Goal: Task Accomplishment & Management: Manage account settings

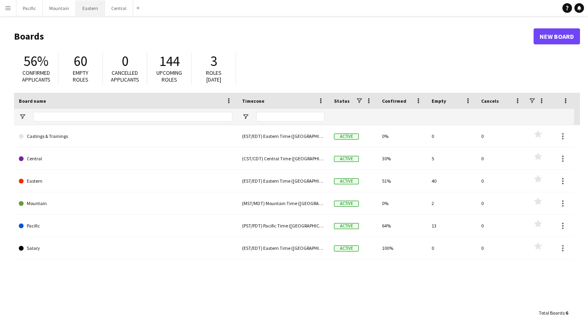
click at [87, 8] on button "Eastern Close" at bounding box center [90, 8] width 29 height 16
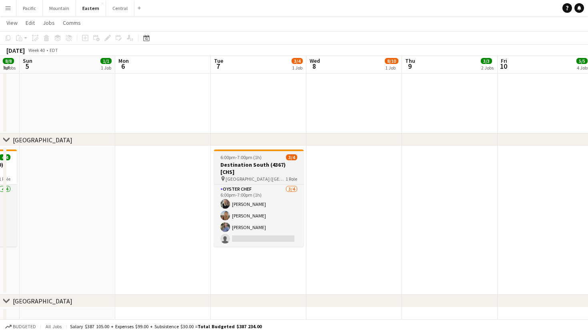
scroll to position [224, 0]
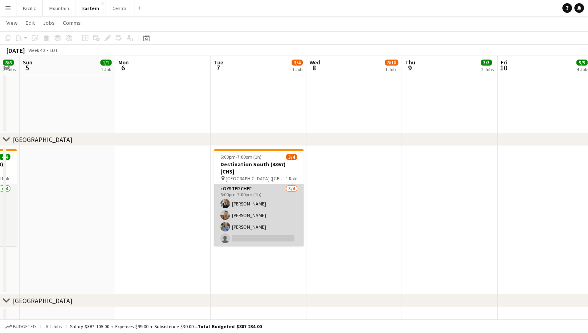
click at [266, 202] on app-card-role "Oyster Chef [DATE] 6:00pm-7:00pm (1h) [PERSON_NAME] [PERSON_NAME] [PERSON_NAME]…" at bounding box center [259, 215] width 90 height 62
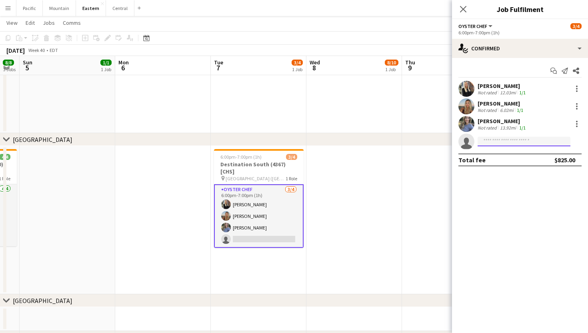
click at [521, 141] on input at bounding box center [524, 142] width 93 height 10
type input "****"
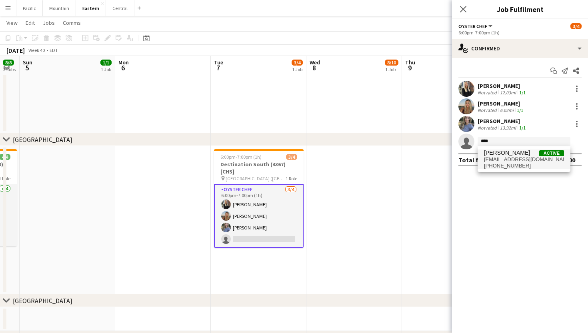
drag, startPoint x: 499, startPoint y: 154, endPoint x: 518, endPoint y: 163, distance: 21.1
click at [518, 163] on span "[PHONE_NUMBER]" at bounding box center [524, 166] width 80 height 6
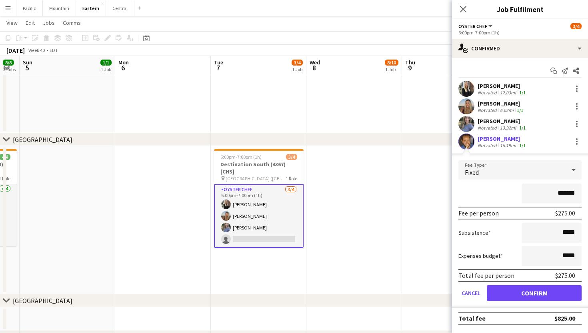
click at [517, 293] on button "Confirm" at bounding box center [534, 293] width 95 height 16
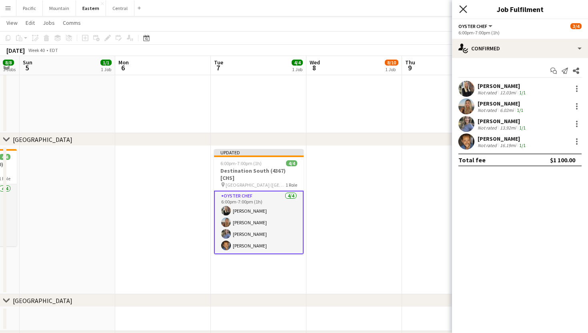
click at [464, 8] on icon "Close pop-in" at bounding box center [463, 9] width 8 height 8
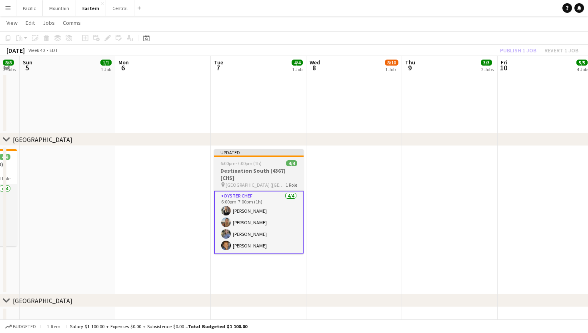
click at [278, 159] on app-job-card "Updated 6:00pm-7:00pm (1h) 4/4 Destination South (4367) [CHS] pin [GEOGRAPHIC_D…" at bounding box center [259, 201] width 90 height 105
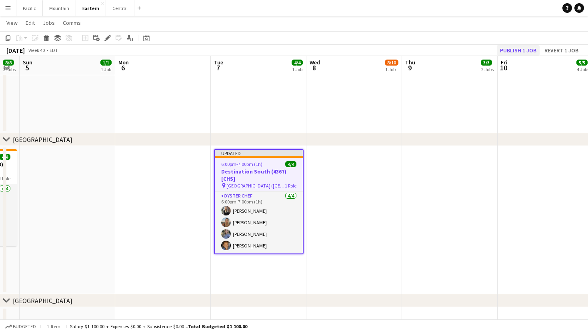
click at [513, 50] on button "Publish 1 job" at bounding box center [518, 50] width 43 height 10
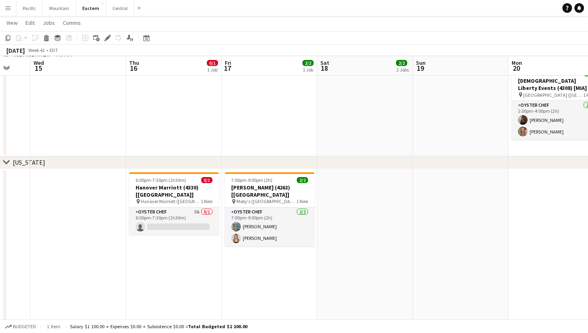
scroll to position [469, 0]
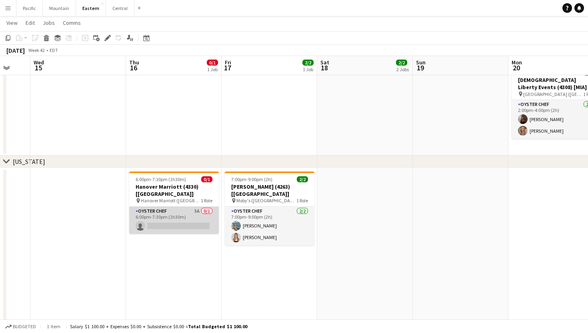
click at [204, 217] on app-card-role "Oyster Chef 5A 0/1 6:00pm-7:30pm (1h30m) single-neutral-actions" at bounding box center [174, 220] width 90 height 27
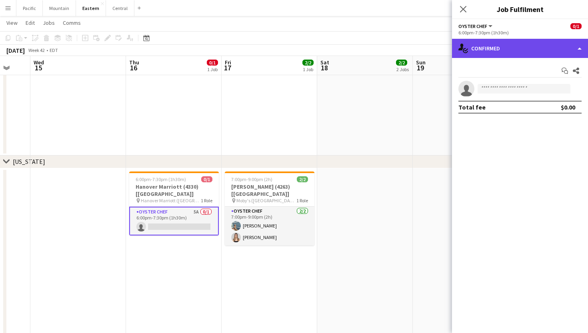
click at [533, 51] on div "single-neutral-actions-check-2 Confirmed" at bounding box center [520, 48] width 136 height 19
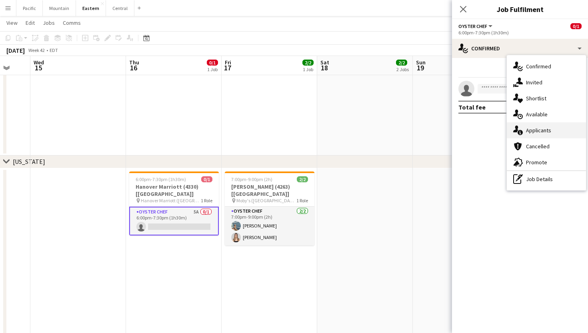
click at [540, 124] on div "single-neutral-actions-information Applicants" at bounding box center [546, 130] width 79 height 16
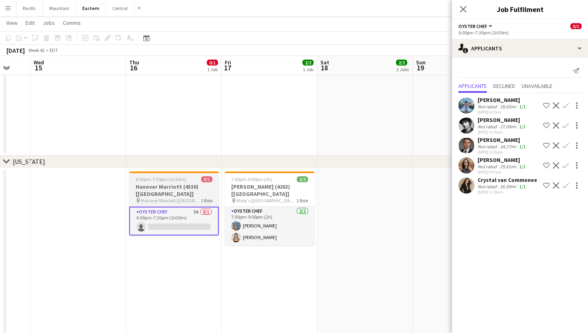
click at [190, 182] on div "6:00pm-7:30pm (1h30m) 0/1" at bounding box center [174, 179] width 90 height 6
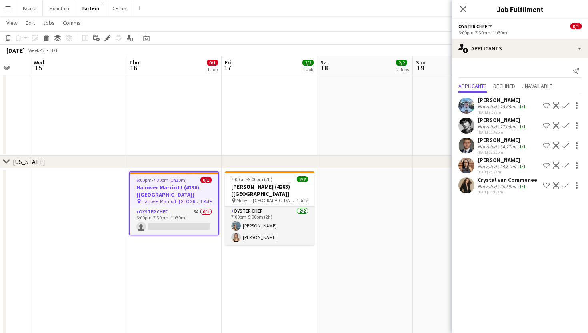
click at [166, 156] on div "chevron-right [US_STATE]" at bounding box center [294, 162] width 588 height 13
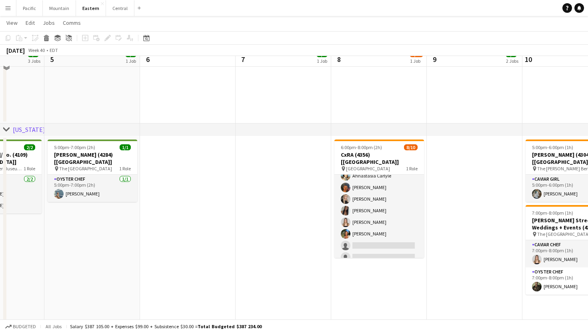
scroll to position [502, 0]
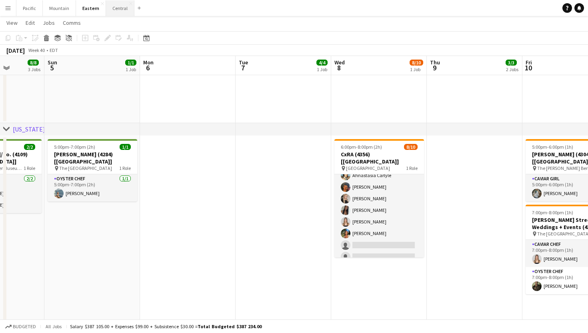
click at [113, 7] on button "Central Close" at bounding box center [120, 8] width 28 height 16
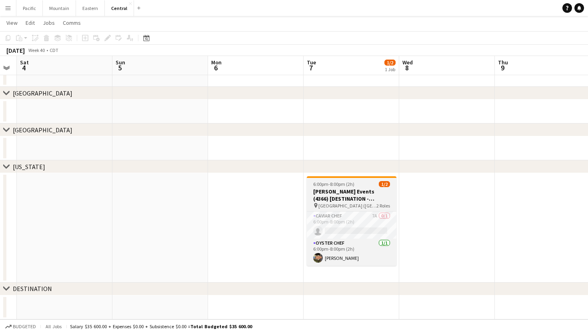
scroll to position [64, 0]
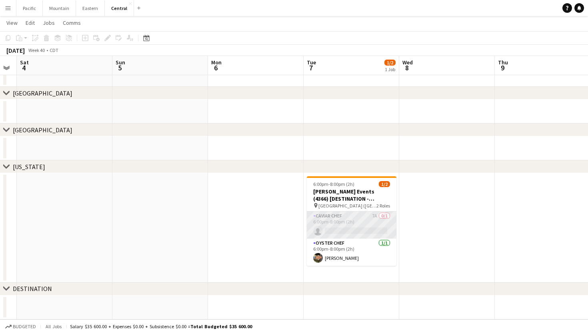
click at [367, 224] on app-card-role "Caviar Chef 7A 0/1 6:00pm-8:00pm (2h) single-neutral-actions" at bounding box center [352, 225] width 90 height 27
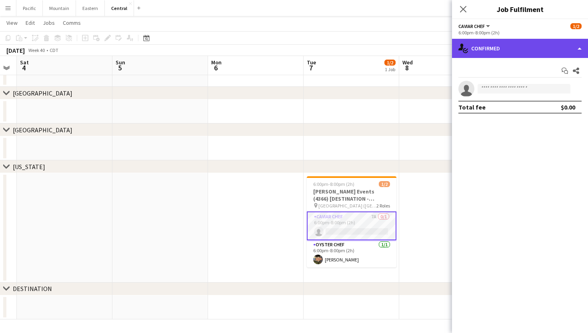
click at [509, 51] on div "single-neutral-actions-check-2 Confirmed" at bounding box center [520, 48] width 136 height 19
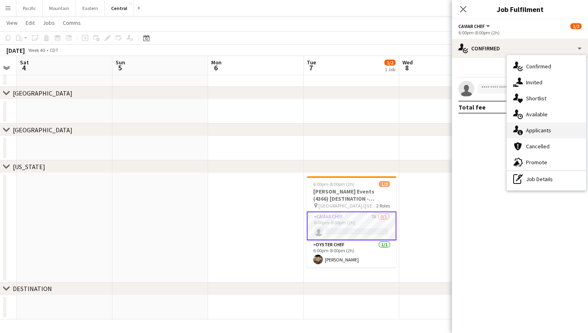
click at [563, 132] on div "single-neutral-actions-information Applicants" at bounding box center [546, 130] width 79 height 16
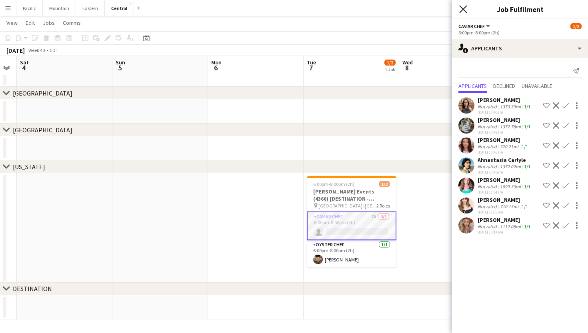
click at [462, 8] on icon at bounding box center [463, 9] width 8 height 8
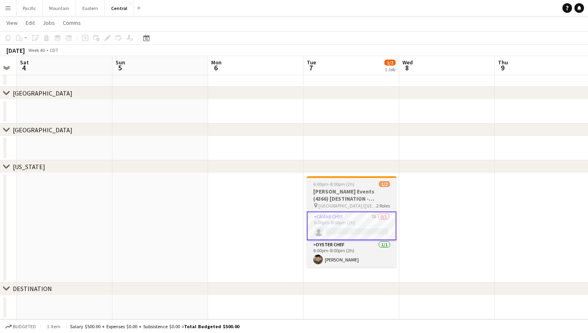
click at [372, 202] on h3 "[PERSON_NAME] Events (4366) [DESTINATION - [GEOGRAPHIC_DATA], [GEOGRAPHIC_DATA]]" at bounding box center [352, 195] width 90 height 14
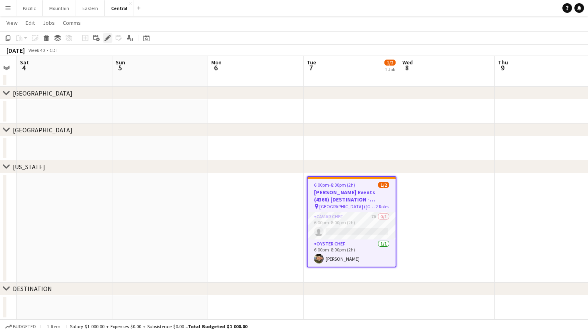
click at [110, 39] on icon "Edit" at bounding box center [107, 38] width 6 height 6
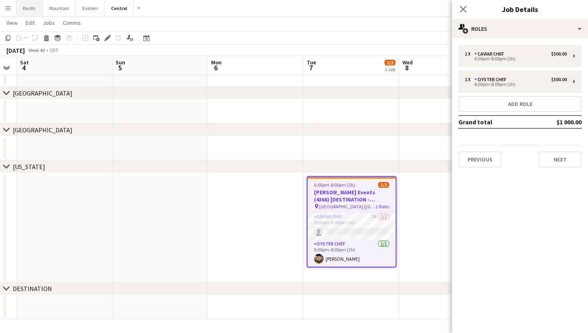
click at [28, 6] on button "Pacific Close" at bounding box center [29, 8] width 26 height 16
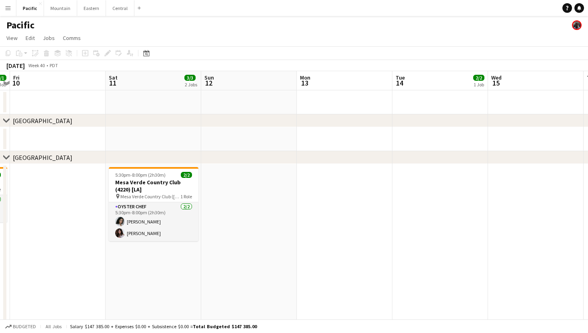
scroll to position [0, 212]
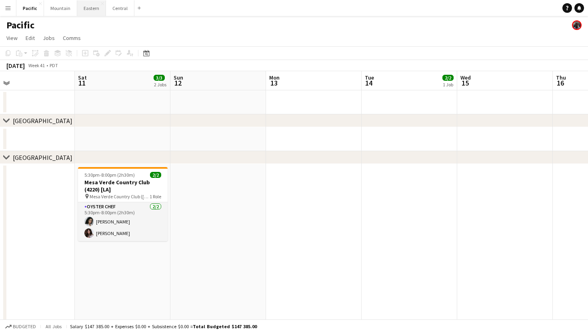
click at [92, 12] on button "Eastern Close" at bounding box center [91, 8] width 29 height 16
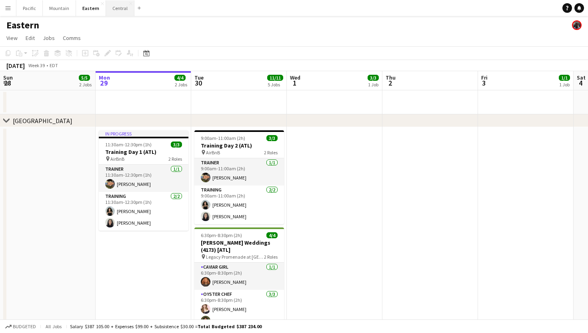
click at [122, 8] on button "Central Close" at bounding box center [120, 8] width 28 height 16
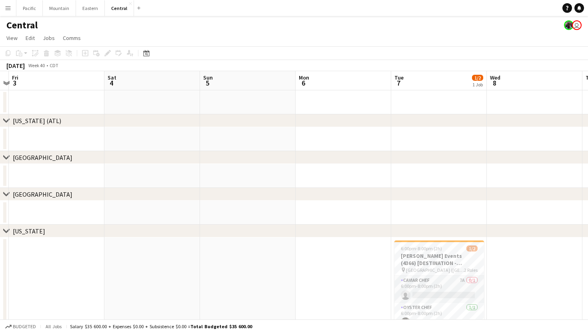
scroll to position [0, 301]
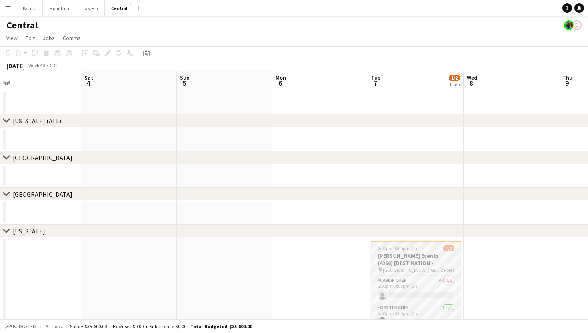
click at [429, 255] on h3 "[PERSON_NAME] Events (4366) [DESTINATION - [GEOGRAPHIC_DATA], [GEOGRAPHIC_DATA]]" at bounding box center [416, 259] width 90 height 14
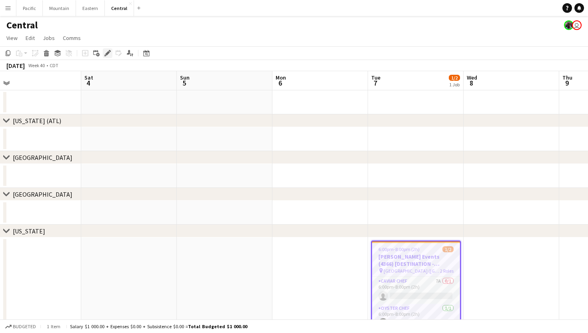
click at [106, 51] on icon "Edit" at bounding box center [107, 53] width 6 height 6
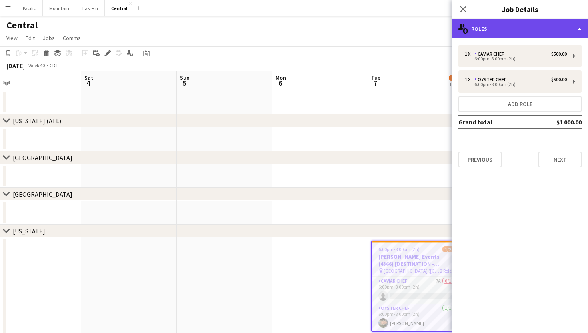
click at [527, 24] on div "multiple-users-add Roles" at bounding box center [520, 28] width 136 height 19
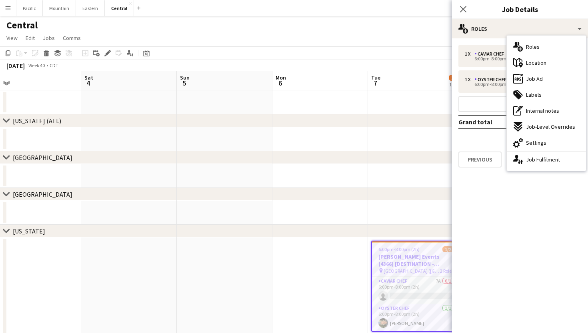
click at [7, 10] on app-icon "Menu" at bounding box center [8, 8] width 6 height 6
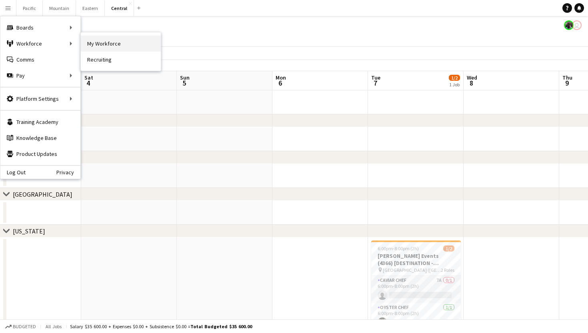
click at [127, 44] on link "My Workforce" at bounding box center [121, 44] width 80 height 16
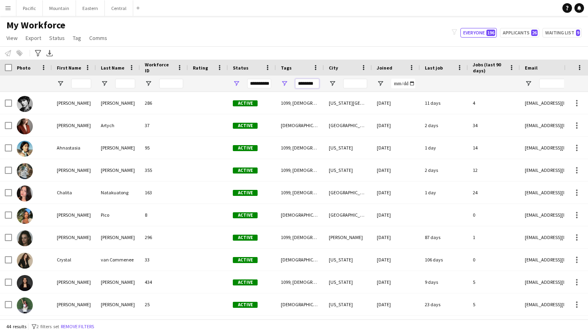
click at [303, 82] on input "********" at bounding box center [307, 84] width 24 height 10
click at [300, 87] on input "********" at bounding box center [307, 84] width 24 height 10
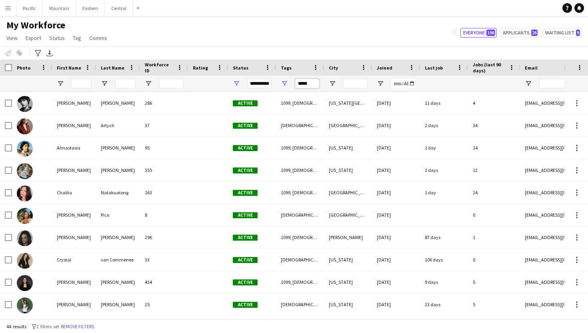
type input "*****"
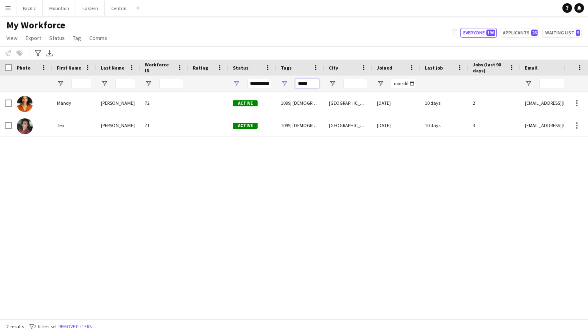
click at [302, 83] on input "*****" at bounding box center [307, 84] width 24 height 10
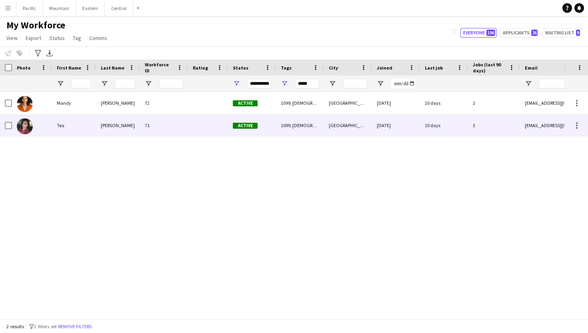
click at [274, 122] on div "Active" at bounding box center [252, 125] width 48 height 22
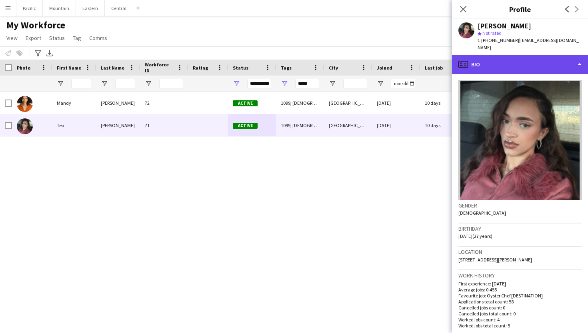
click at [552, 55] on div "profile Bio" at bounding box center [520, 64] width 136 height 19
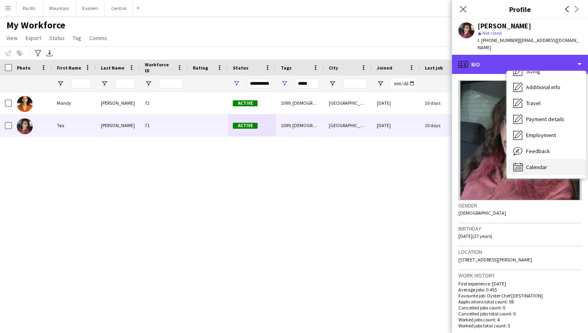
scroll to position [59, 0]
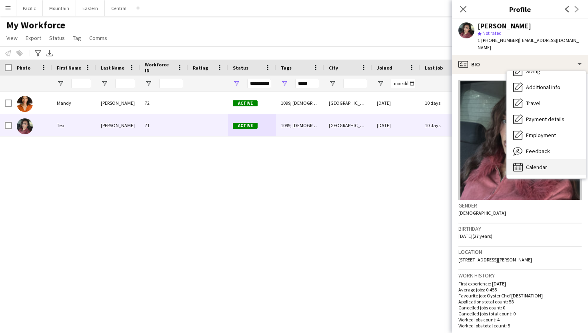
click at [540, 164] on span "Calendar" at bounding box center [536, 167] width 21 height 7
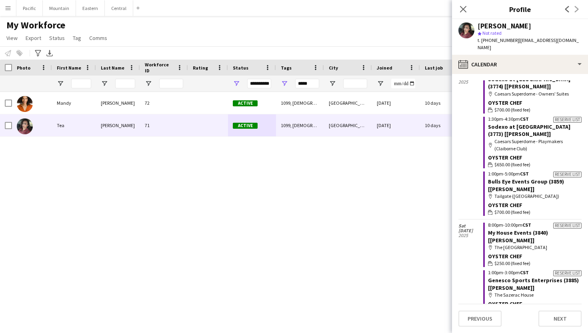
scroll to position [2489, 0]
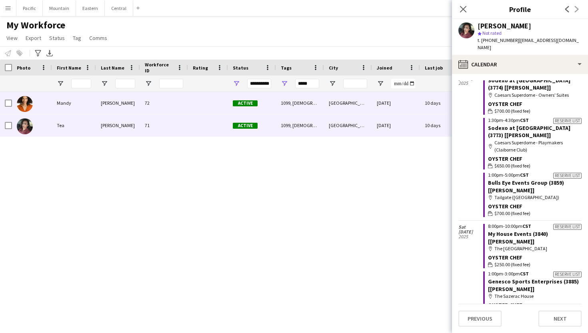
click at [366, 105] on div "[GEOGRAPHIC_DATA]" at bounding box center [348, 103] width 48 height 22
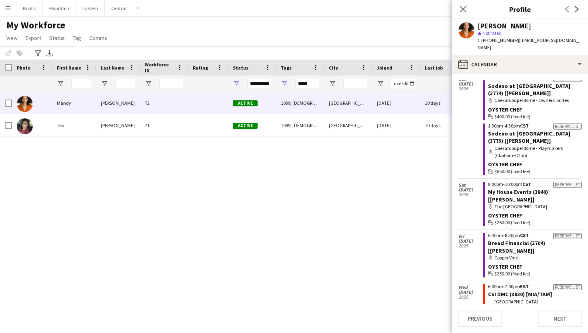
scroll to position [873, 0]
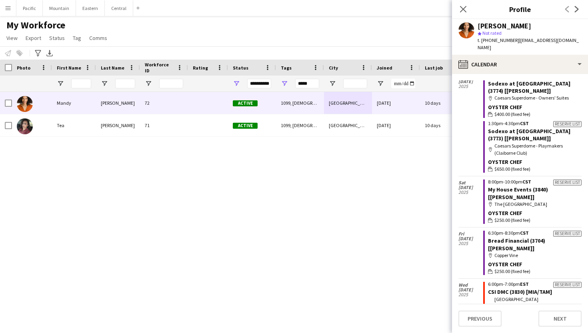
drag, startPoint x: 486, startPoint y: 39, endPoint x: 511, endPoint y: 42, distance: 25.3
click at [511, 42] on div "t. [PHONE_NUMBER] | [EMAIL_ADDRESS][DOMAIN_NAME]" at bounding box center [530, 44] width 104 height 14
click at [536, 30] on div "star Not rated" at bounding box center [530, 33] width 104 height 7
drag, startPoint x: 486, startPoint y: 40, endPoint x: 510, endPoint y: 40, distance: 23.6
click at [510, 40] on span "t. [PHONE_NUMBER]" at bounding box center [499, 40] width 42 height 6
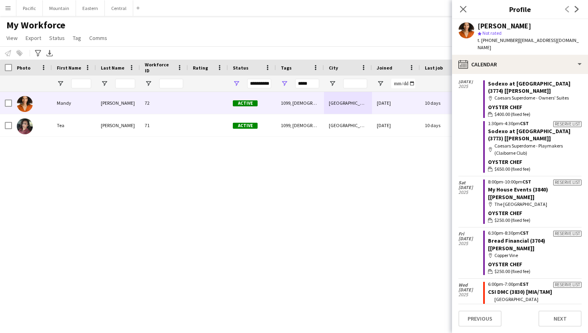
copy span "7025754844"
click at [84, 8] on button "Eastern Close" at bounding box center [90, 8] width 29 height 16
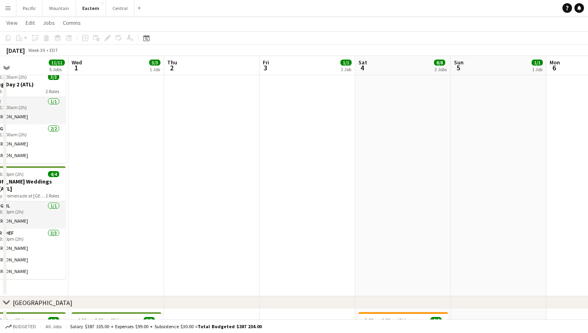
scroll to position [0, 316]
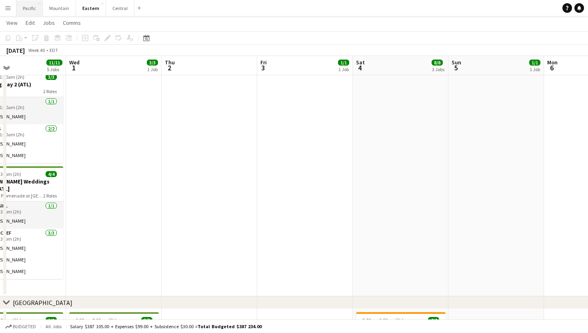
click at [32, 10] on button "Pacific Close" at bounding box center [29, 8] width 26 height 16
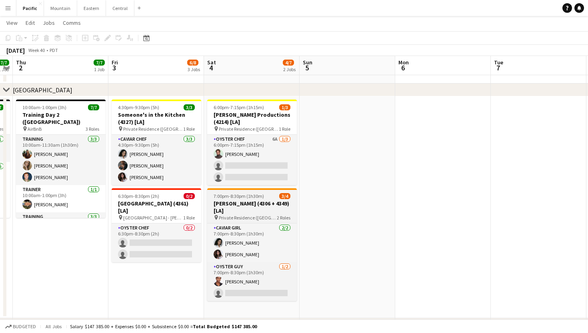
scroll to position [66, 0]
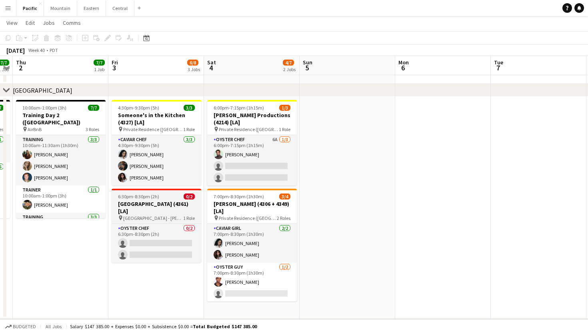
click at [160, 215] on span "[GEOGRAPHIC_DATA] - [PERSON_NAME][GEOGRAPHIC_DATA] ([GEOGRAPHIC_DATA], [GEOGRAP…" at bounding box center [153, 218] width 60 height 6
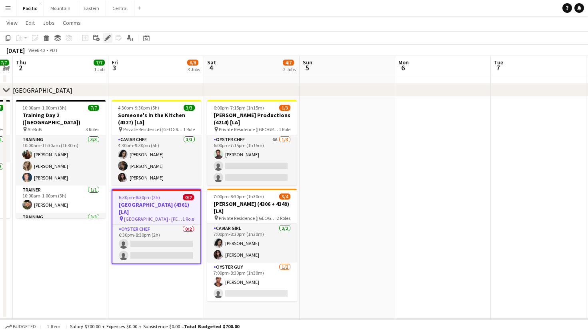
click at [107, 42] on div "Edit" at bounding box center [108, 38] width 10 height 10
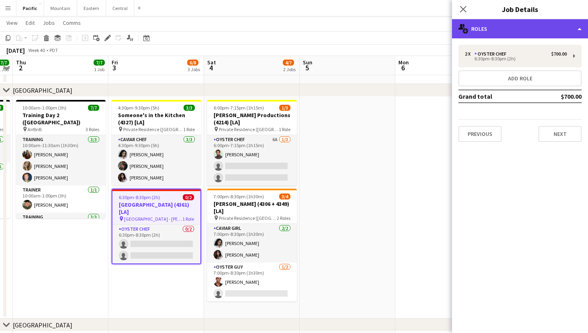
click at [528, 26] on div "multiple-users-add Roles" at bounding box center [520, 28] width 136 height 19
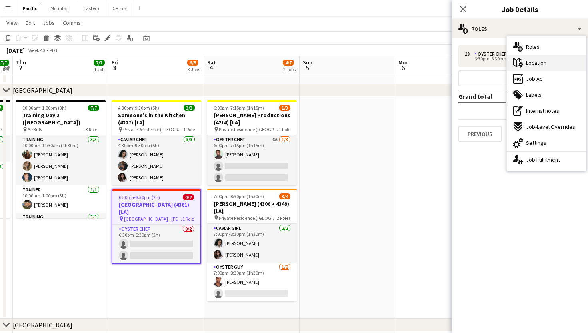
click at [518, 66] on icon at bounding box center [517, 62] width 9 height 9
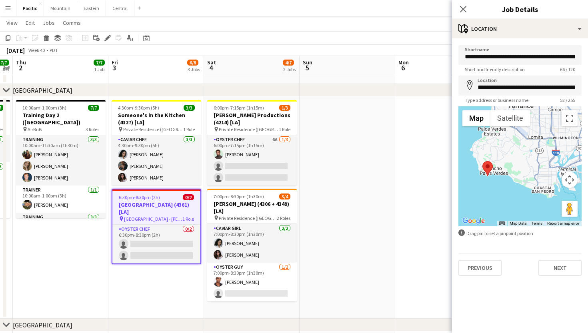
drag, startPoint x: 543, startPoint y: 168, endPoint x: 492, endPoint y: 191, distance: 55.2
click at [492, 191] on div at bounding box center [519, 166] width 123 height 120
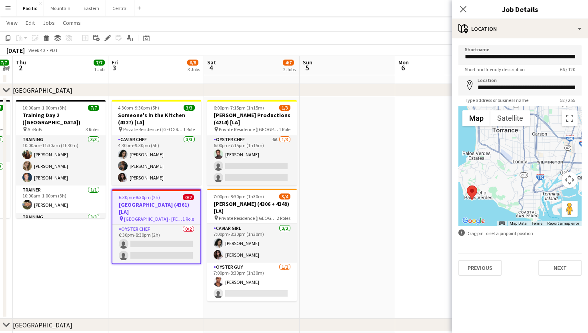
drag, startPoint x: 506, startPoint y: 173, endPoint x: 494, endPoint y: 197, distance: 27.2
click at [494, 197] on div at bounding box center [519, 166] width 123 height 120
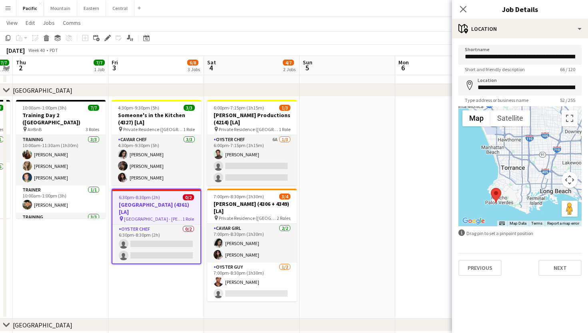
drag, startPoint x: 514, startPoint y: 164, endPoint x: 514, endPoint y: 132, distance: 32.4
click at [514, 132] on div at bounding box center [519, 166] width 123 height 120
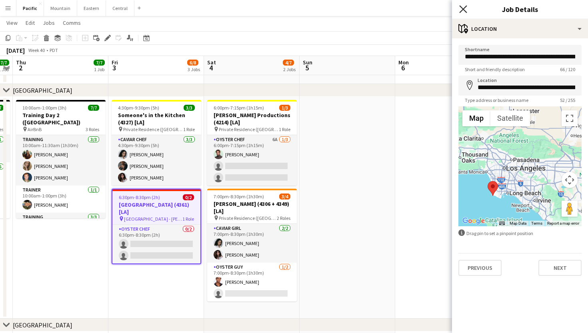
click at [466, 11] on icon "Close pop-in" at bounding box center [463, 9] width 8 height 8
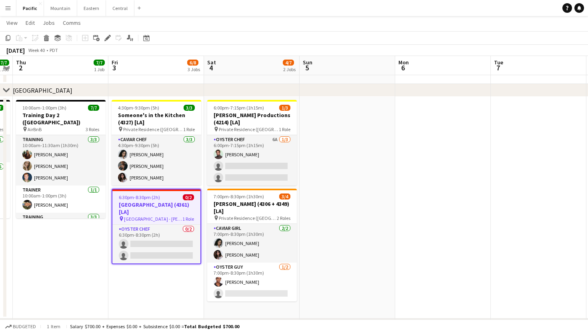
click at [171, 195] on div "6:30pm-8:30pm (2h) 0/2" at bounding box center [156, 197] width 88 height 6
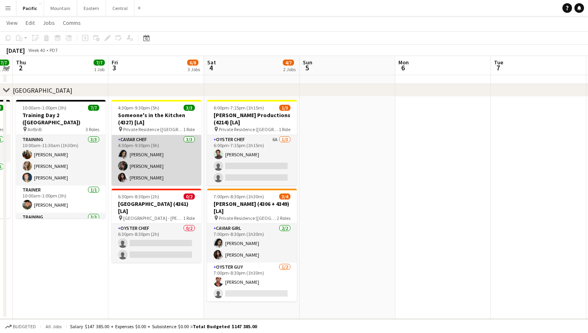
click at [156, 164] on app-card-role "Caviar Chef [DATE] 4:30pm-9:30pm (5h) [PERSON_NAME] [PERSON_NAME] [PERSON_NAME]" at bounding box center [157, 160] width 90 height 50
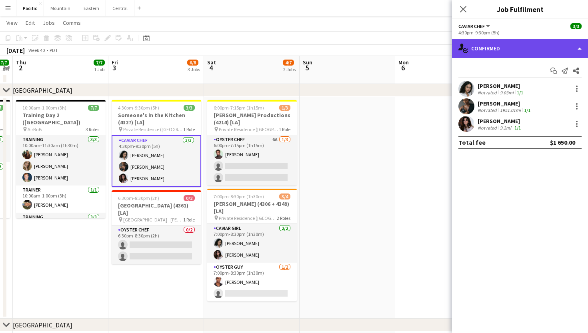
click at [517, 54] on div "single-neutral-actions-check-2 Confirmed" at bounding box center [520, 48] width 136 height 19
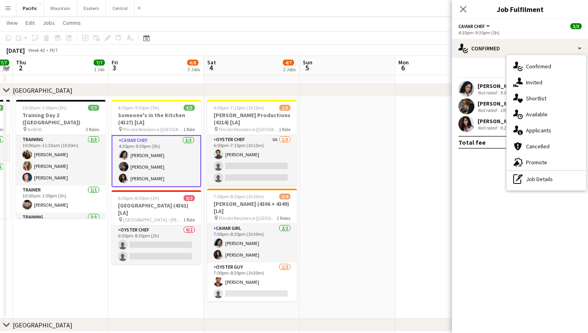
click at [466, 126] on app-user-avatar at bounding box center [466, 124] width 16 height 16
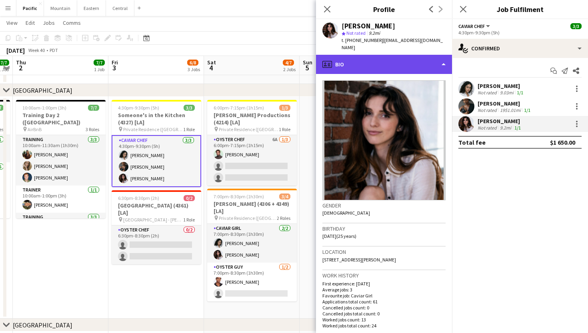
click at [422, 55] on div "profile Bio" at bounding box center [384, 64] width 136 height 19
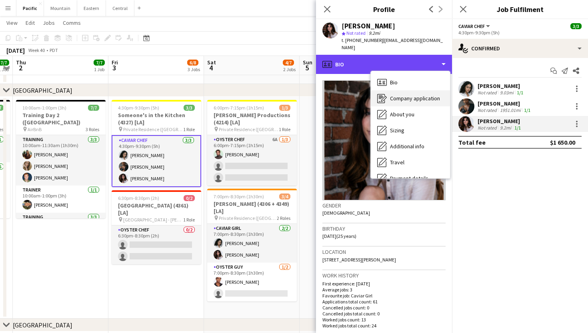
scroll to position [0, 0]
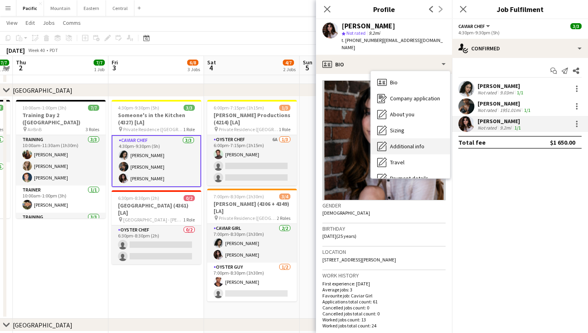
click at [406, 143] on span "Additional info" at bounding box center [407, 146] width 34 height 7
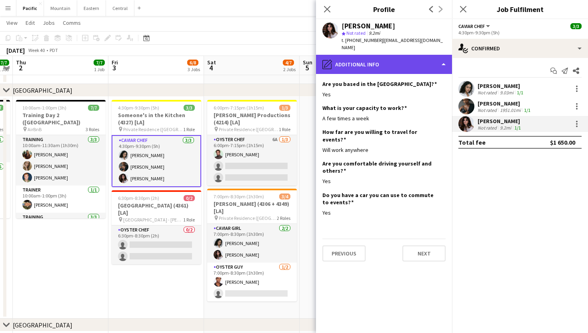
click at [412, 55] on div "pencil4 Additional info" at bounding box center [384, 64] width 136 height 19
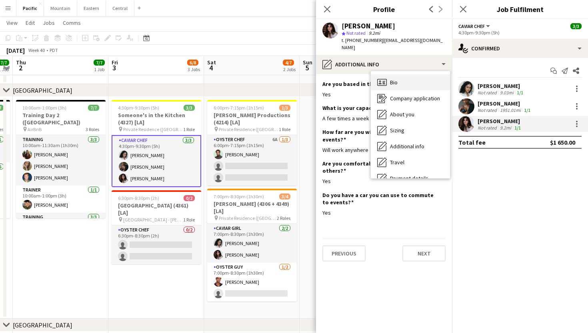
click at [411, 75] on div "Bio Bio" at bounding box center [410, 82] width 79 height 16
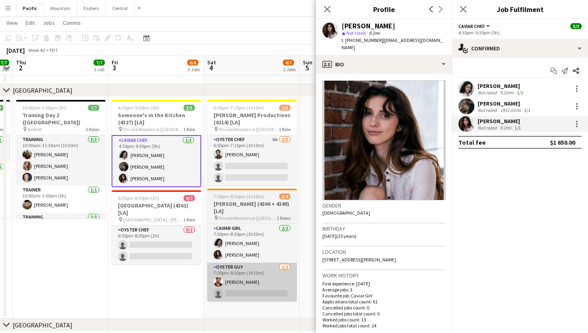
drag, startPoint x: 417, startPoint y: 250, endPoint x: 281, endPoint y: 280, distance: 139.9
click at [281, 280] on body "Menu Boards Boards Boards All jobs Status Workforce Workforce My Workforce Recr…" at bounding box center [294, 226] width 588 height 585
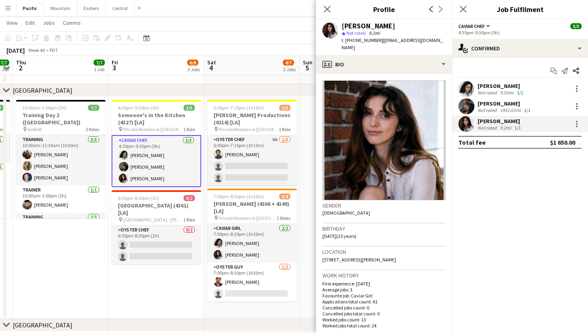
click at [430, 248] on h3 "Location" at bounding box center [383, 251] width 123 height 7
drag, startPoint x: 427, startPoint y: 252, endPoint x: 323, endPoint y: 252, distance: 104.0
click at [323, 252] on div "Location [STREET_ADDRESS][PERSON_NAME]" at bounding box center [383, 258] width 123 height 23
copy span "[STREET_ADDRESS][PERSON_NAME]"
click at [325, 16] on div "Close pop-in" at bounding box center [327, 9] width 22 height 18
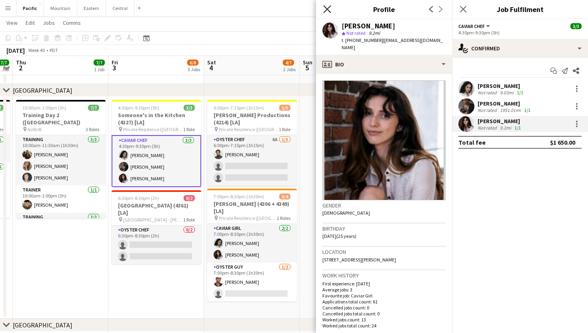
click at [327, 12] on icon "Close pop-in" at bounding box center [327, 9] width 8 height 8
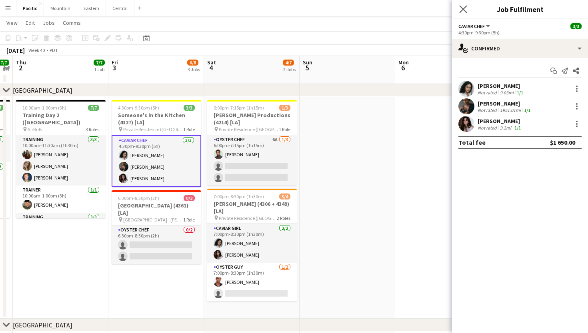
click at [468, 7] on app-icon "Close pop-in" at bounding box center [464, 10] width 12 height 12
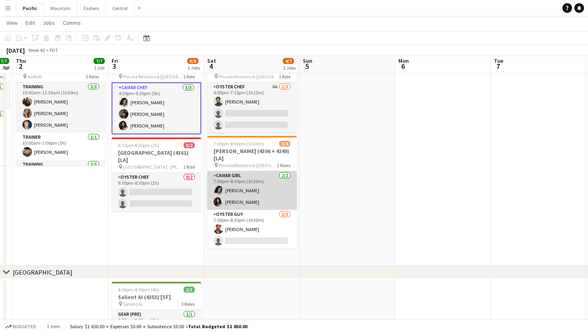
scroll to position [118, 0]
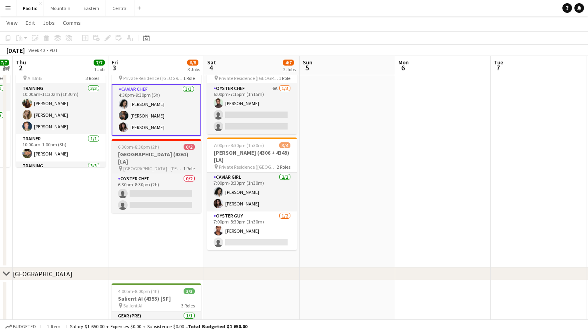
click at [144, 166] on span "[GEOGRAPHIC_DATA] - [PERSON_NAME][GEOGRAPHIC_DATA] ([GEOGRAPHIC_DATA], [GEOGRAP…" at bounding box center [153, 169] width 60 height 6
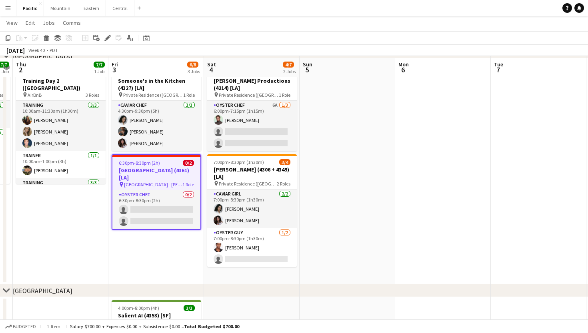
scroll to position [99, 0]
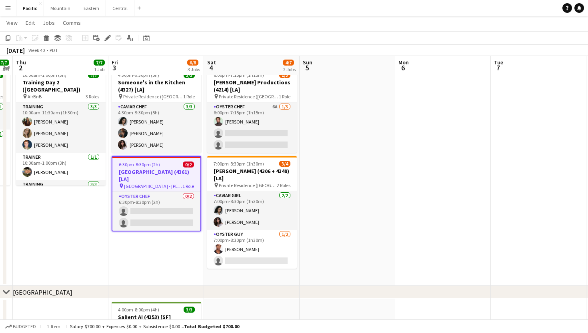
click at [178, 183] on span "[GEOGRAPHIC_DATA] - [PERSON_NAME][GEOGRAPHIC_DATA] ([GEOGRAPHIC_DATA], [GEOGRAP…" at bounding box center [153, 186] width 58 height 6
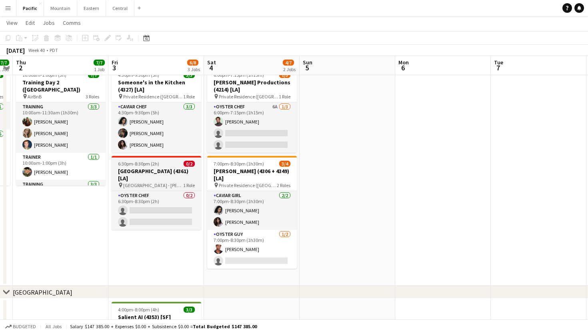
click at [183, 174] on h3 "[GEOGRAPHIC_DATA] (4361) [LA]" at bounding box center [157, 175] width 90 height 14
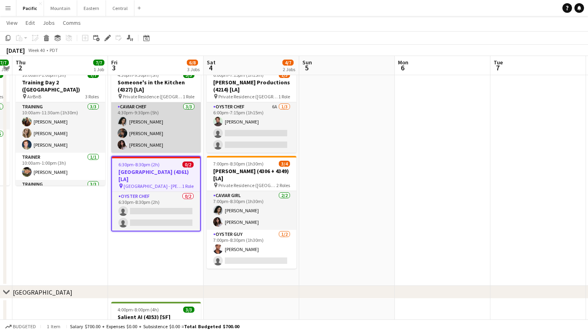
click at [174, 131] on app-card-role "Caviar Chef [DATE] 4:30pm-9:30pm (5h) [PERSON_NAME] [PERSON_NAME] [PERSON_NAME]" at bounding box center [156, 127] width 90 height 50
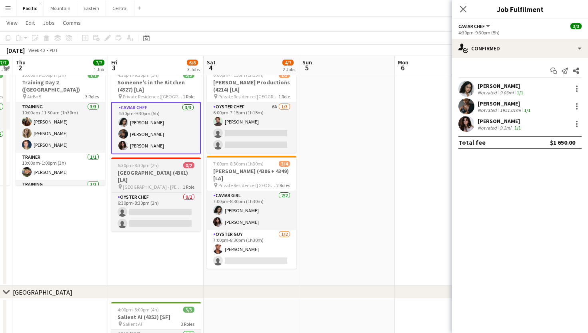
click at [170, 164] on div "6:30pm-8:30pm (2h) 0/2" at bounding box center [156, 165] width 90 height 6
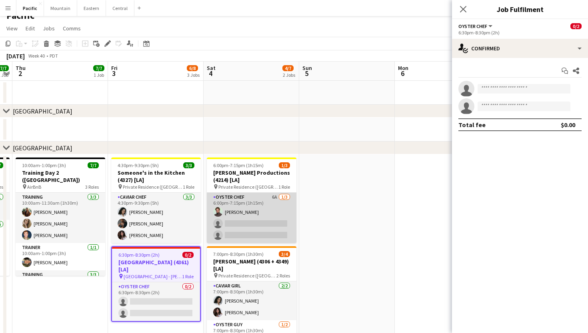
scroll to position [9, 0]
click at [282, 223] on app-card-role "Oyster Chef 6A [DATE] 6:00pm-7:15pm (1h15m) [PERSON_NAME] single-neutral-action…" at bounding box center [252, 218] width 90 height 50
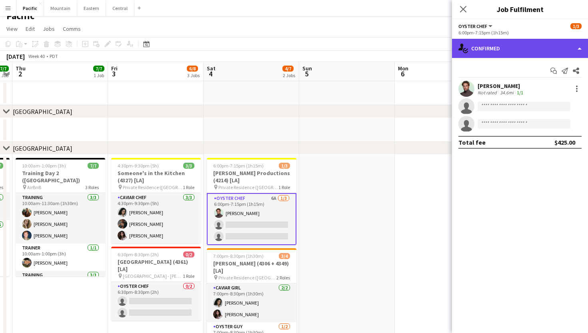
click at [564, 46] on div "single-neutral-actions-check-2 Confirmed" at bounding box center [520, 48] width 136 height 19
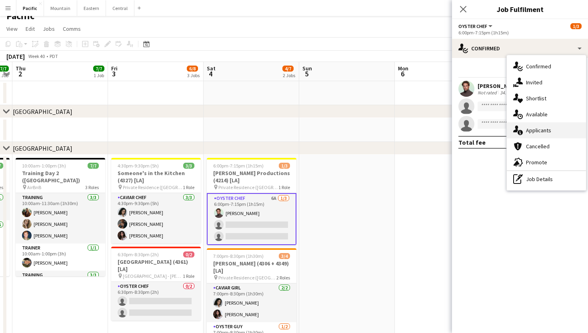
click at [554, 130] on div "single-neutral-actions-information Applicants" at bounding box center [546, 130] width 79 height 16
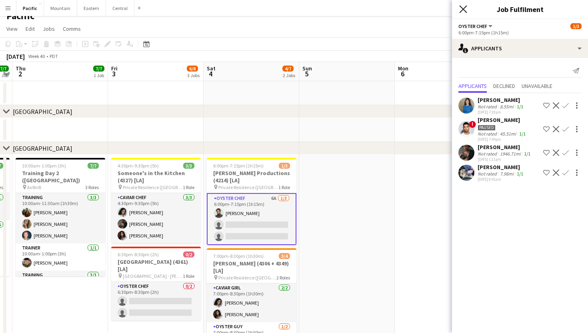
click at [462, 7] on icon "Close pop-in" at bounding box center [463, 9] width 8 height 8
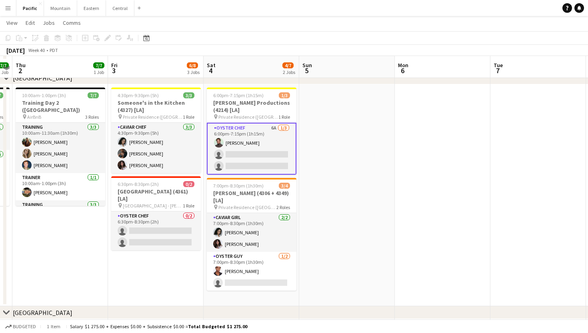
scroll to position [77, 0]
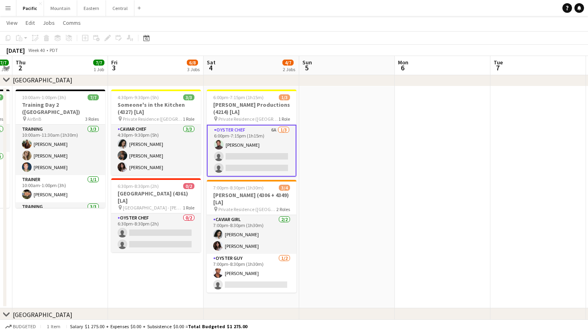
click at [282, 166] on app-card-role "Oyster Chef 6A [DATE] 6:00pm-7:15pm (1h15m) [PERSON_NAME] single-neutral-action…" at bounding box center [252, 151] width 90 height 52
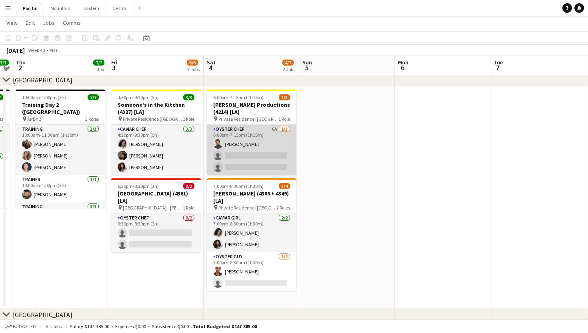
click at [277, 152] on app-card-role "Oyster Chef 6A [DATE] 6:00pm-7:15pm (1h15m) [PERSON_NAME] single-neutral-action…" at bounding box center [252, 150] width 90 height 50
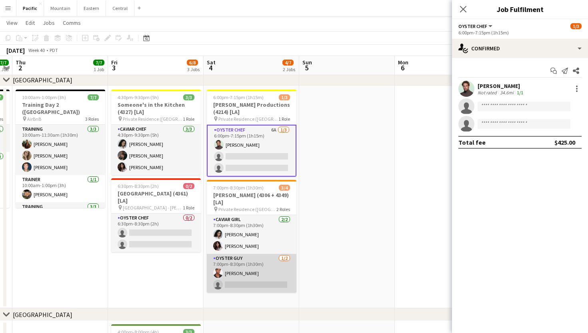
click at [260, 268] on app-card-role "Oyster Guy [DATE] 7:00pm-8:30pm (1h30m) [PERSON_NAME] single-neutral-actions" at bounding box center [252, 273] width 90 height 39
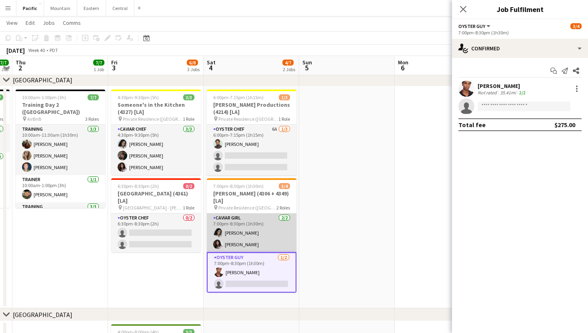
click at [259, 240] on app-card-role "Caviar Girl [DEMOGRAPHIC_DATA][DATE] 7:00pm-8:30pm (1h30m) [PERSON_NAME] [PERSO…" at bounding box center [252, 233] width 90 height 39
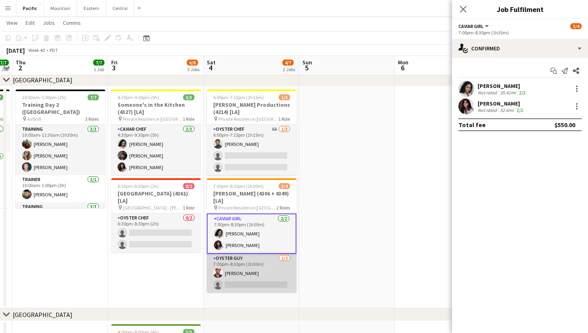
click at [265, 264] on app-card-role "Oyster Guy [DATE] 7:00pm-8:30pm (1h30m) [PERSON_NAME] single-neutral-actions" at bounding box center [252, 273] width 90 height 39
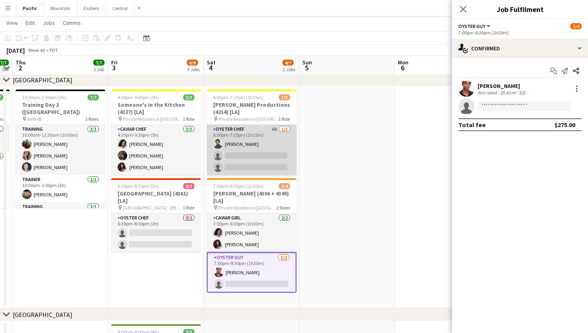
click at [249, 144] on app-card-role "Oyster Chef 6A [DATE] 6:00pm-7:15pm (1h15m) [PERSON_NAME] single-neutral-action…" at bounding box center [252, 150] width 90 height 50
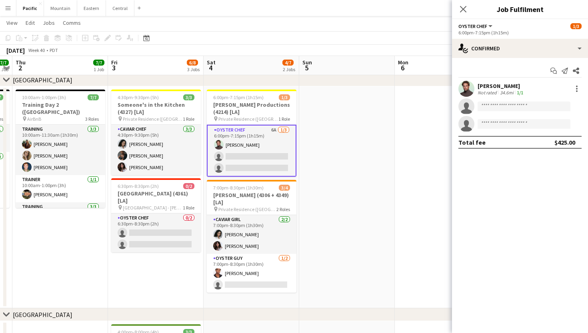
click at [514, 111] on app-invite-slot "single-neutral-actions" at bounding box center [520, 106] width 136 height 16
click at [461, 12] on icon "Close pop-in" at bounding box center [463, 9] width 8 height 8
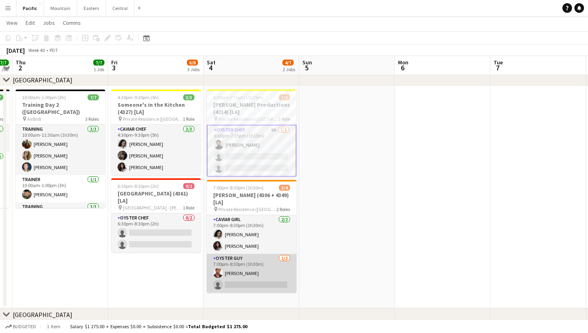
click at [259, 265] on app-card-role "Oyster Guy [DATE] 7:00pm-8:30pm (1h30m) [PERSON_NAME] single-neutral-actions" at bounding box center [252, 273] width 90 height 39
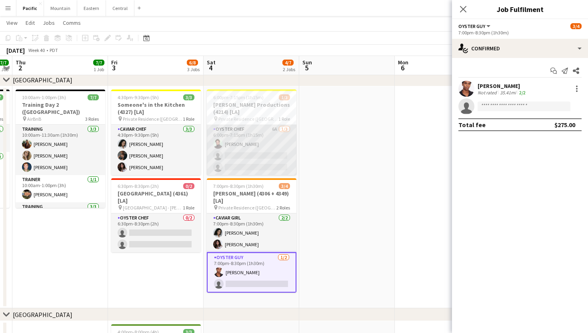
click at [252, 167] on app-card-role "Oyster Chef 6A [DATE] 6:00pm-7:15pm (1h15m) [PERSON_NAME] single-neutral-action…" at bounding box center [252, 150] width 90 height 50
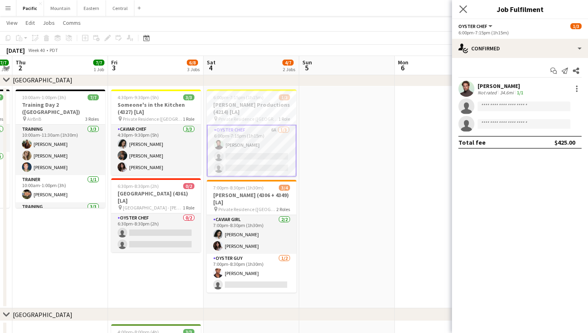
click at [462, 5] on app-icon "Close pop-in" at bounding box center [464, 10] width 12 height 12
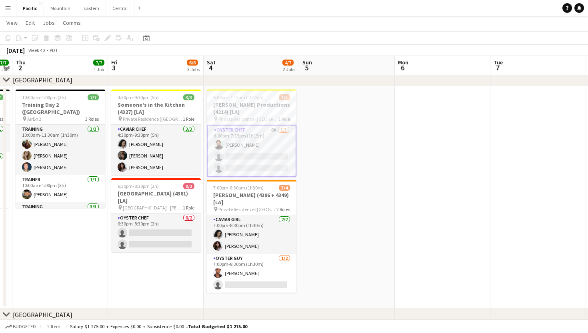
click at [248, 154] on app-card-role "Oyster Chef 6A [DATE] 6:00pm-7:15pm (1h15m) [PERSON_NAME] single-neutral-action…" at bounding box center [252, 151] width 90 height 52
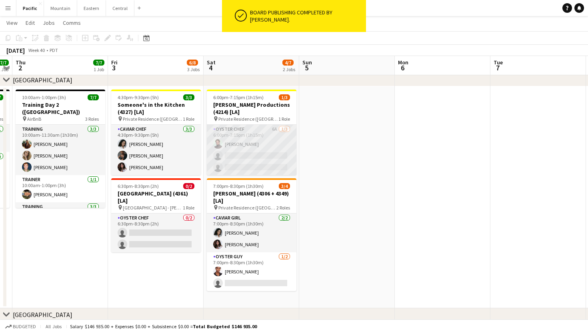
click at [253, 152] on app-card-role "Oyster Chef 6A [DATE] 6:00pm-7:15pm (1h15m) [PERSON_NAME] single-neutral-action…" at bounding box center [252, 150] width 90 height 50
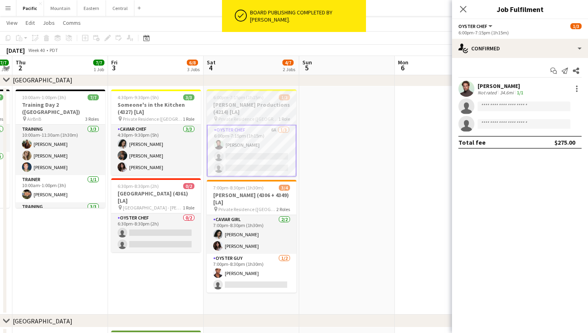
click at [274, 116] on span "Private Residence ([GEOGRAPHIC_DATA], [GEOGRAPHIC_DATA])" at bounding box center [248, 119] width 60 height 6
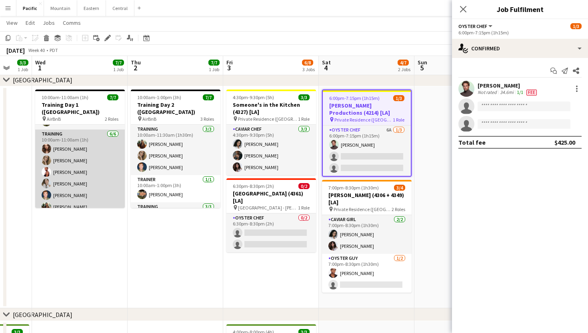
scroll to position [22, 0]
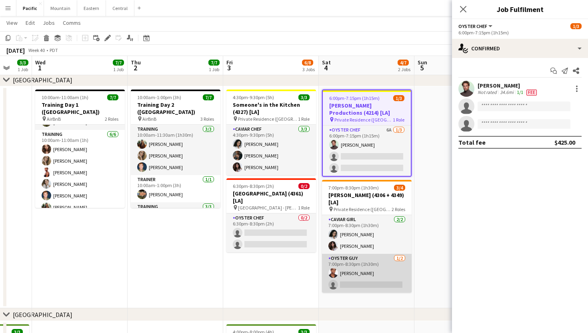
click at [341, 271] on app-card-role "Oyster Guy [DATE] 7:00pm-8:30pm (1h30m) [PERSON_NAME] single-neutral-actions" at bounding box center [367, 273] width 90 height 39
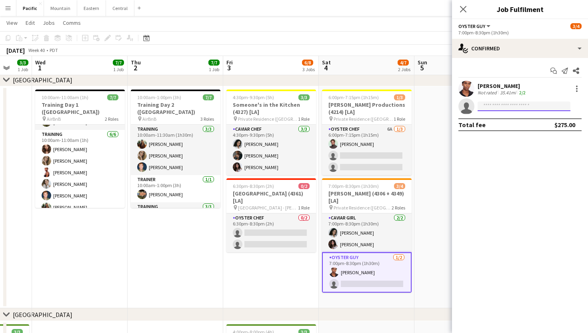
click at [488, 110] on input at bounding box center [524, 107] width 93 height 10
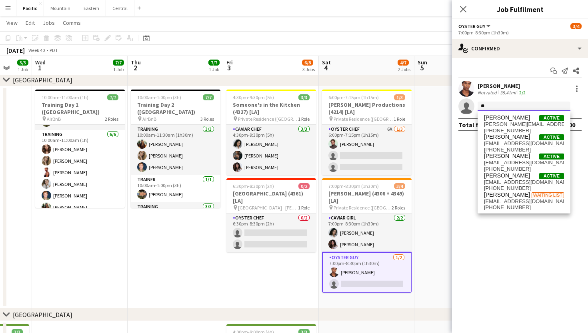
type input "*"
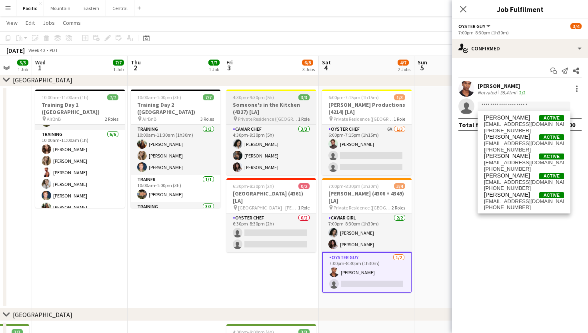
click at [274, 117] on span "Private Residence ([GEOGRAPHIC_DATA], [GEOGRAPHIC_DATA])" at bounding box center [268, 119] width 60 height 6
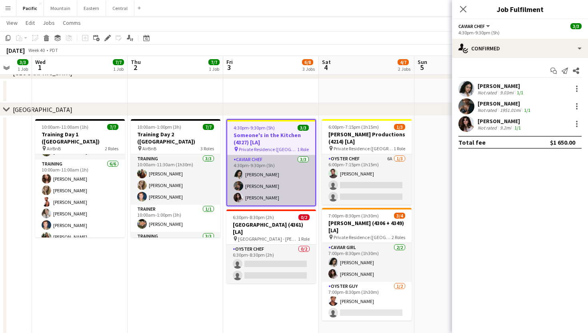
scroll to position [47, 0]
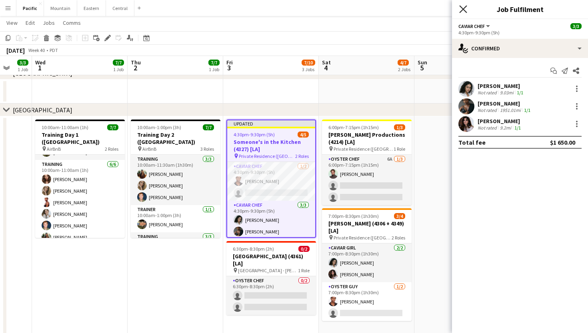
click at [463, 12] on icon "Close pop-in" at bounding box center [463, 9] width 8 height 8
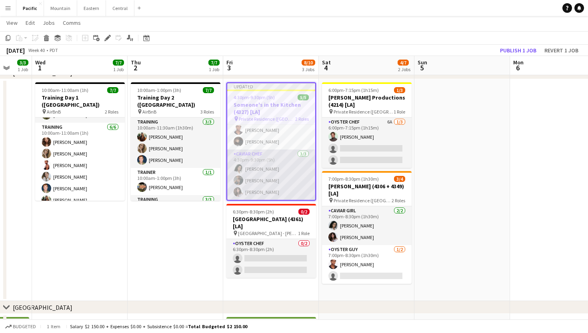
scroll to position [14, 0]
click at [292, 172] on app-card-role "Caviar Chef [DATE] 4:30pm-9:30pm (5h) [PERSON_NAME] [PERSON_NAME] [PERSON_NAME]" at bounding box center [271, 175] width 88 height 50
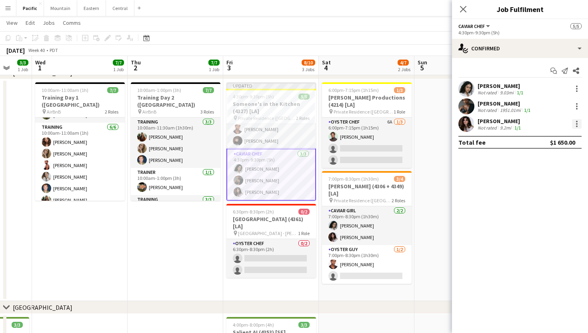
click at [576, 124] on div at bounding box center [577, 124] width 2 height 2
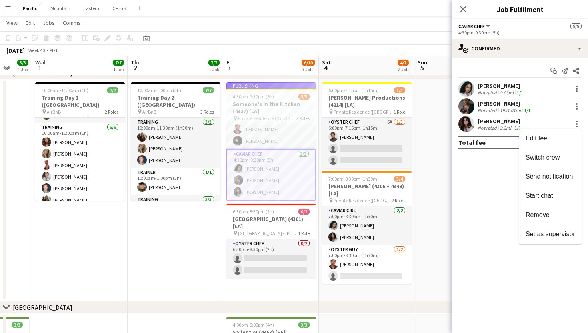
scroll to position [8, 0]
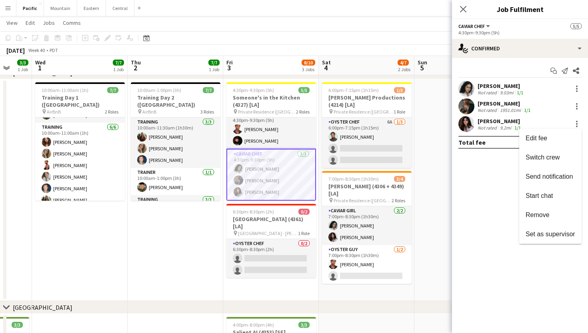
click at [465, 8] on div at bounding box center [294, 166] width 588 height 333
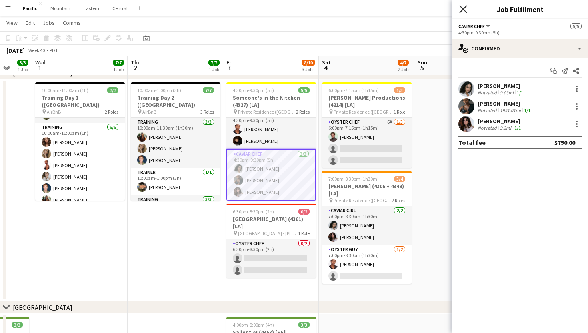
click at [463, 7] on icon "Close pop-in" at bounding box center [463, 9] width 8 height 8
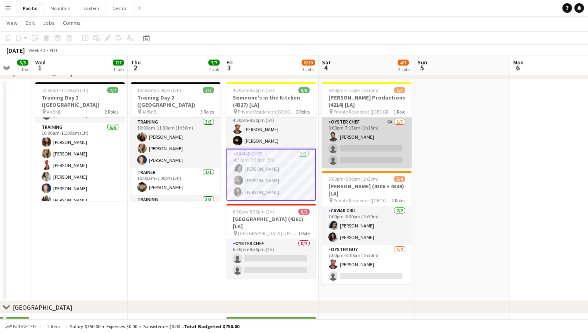
click at [344, 142] on app-card-role "Oyster Chef 6A [DATE] 6:00pm-7:15pm (1h15m) [PERSON_NAME] single-neutral-action…" at bounding box center [367, 143] width 90 height 50
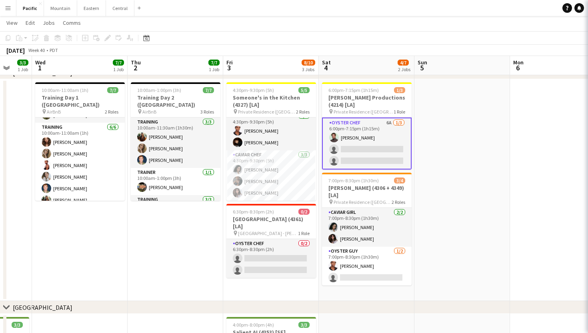
scroll to position [6, 0]
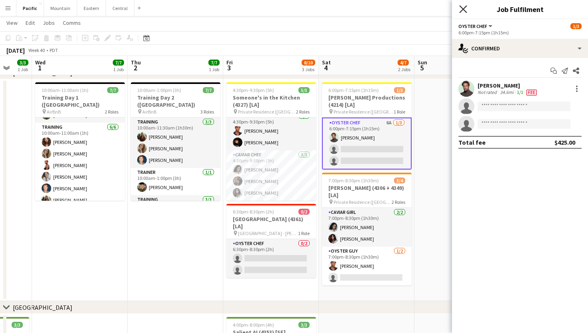
click at [465, 8] on icon "Close pop-in" at bounding box center [463, 9] width 8 height 8
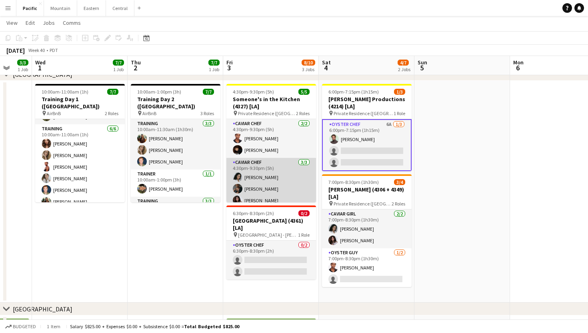
scroll to position [0, 256]
